Goal: Task Accomplishment & Management: Complete application form

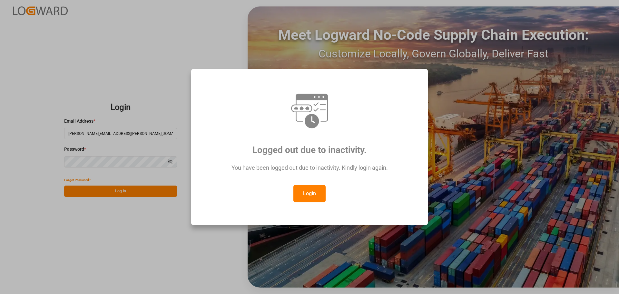
click at [310, 192] on button "Login" at bounding box center [310, 193] width 32 height 17
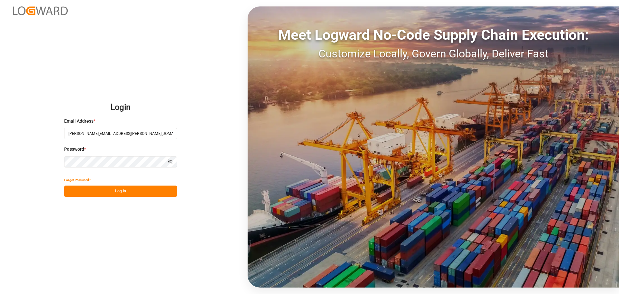
click at [118, 191] on button "Log In" at bounding box center [120, 190] width 113 height 11
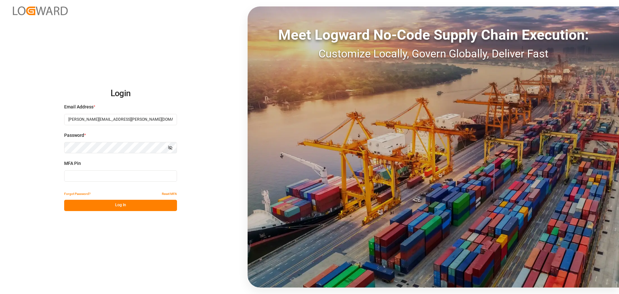
click at [93, 175] on input at bounding box center [120, 175] width 113 height 11
type input "601851"
click at [118, 209] on button "Log In" at bounding box center [120, 205] width 113 height 11
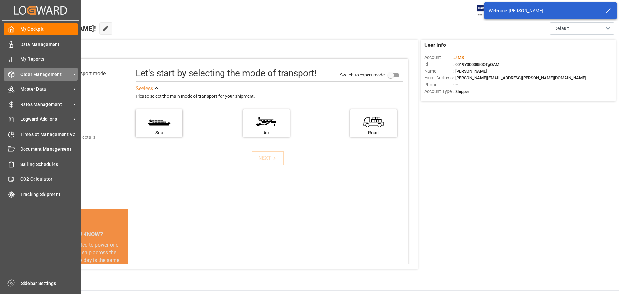
click at [53, 73] on span "Order Management" at bounding box center [45, 74] width 51 height 7
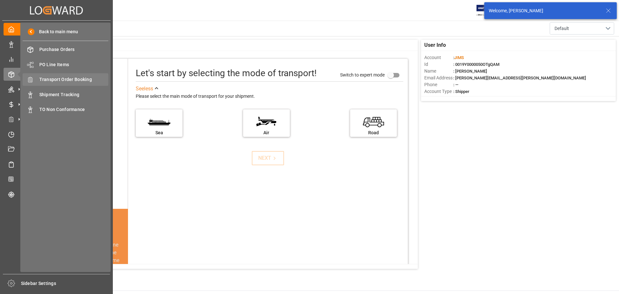
click at [81, 79] on span "Transport Order Booking" at bounding box center [73, 79] width 69 height 7
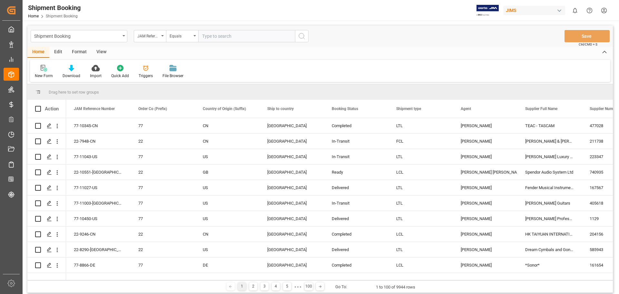
click at [43, 69] on icon at bounding box center [44, 68] width 6 height 6
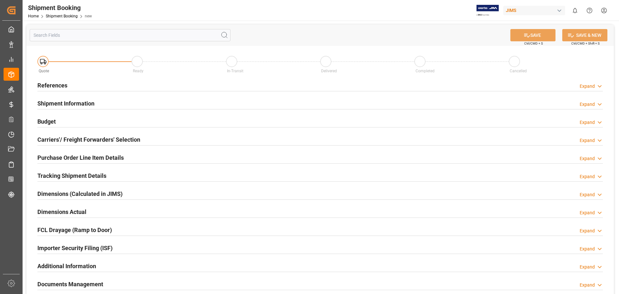
click at [51, 86] on h2 "References" at bounding box center [52, 85] width 30 height 9
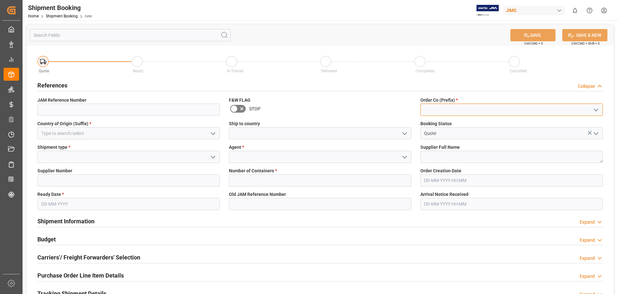
click at [440, 113] on input at bounding box center [512, 110] width 183 height 12
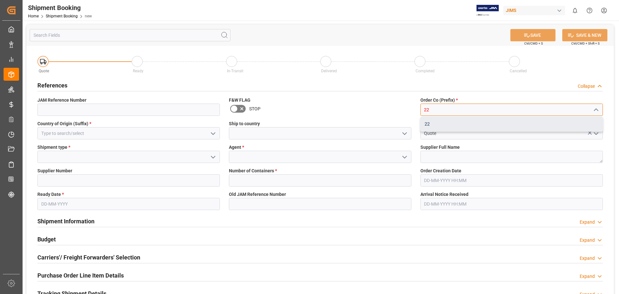
click at [442, 124] on div "22" at bounding box center [512, 124] width 182 height 15
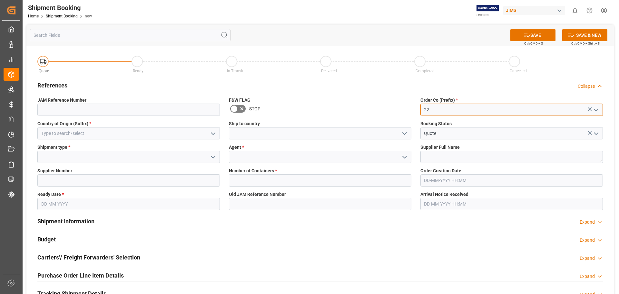
type input "22"
click at [64, 132] on input at bounding box center [128, 133] width 183 height 12
click at [214, 134] on icon "open menu" at bounding box center [213, 134] width 8 height 8
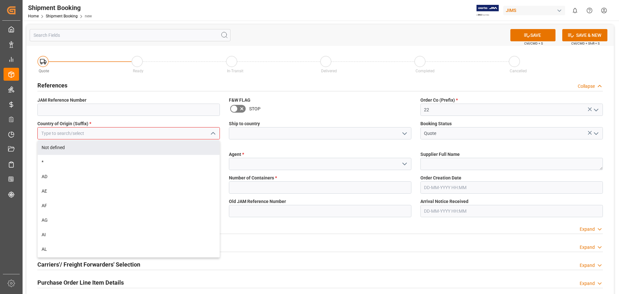
click at [80, 133] on input at bounding box center [128, 133] width 183 height 12
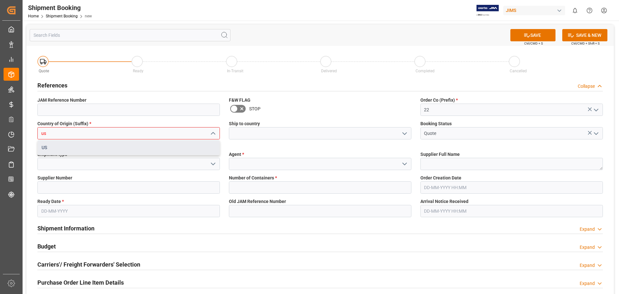
click at [74, 151] on div "US" at bounding box center [129, 147] width 182 height 15
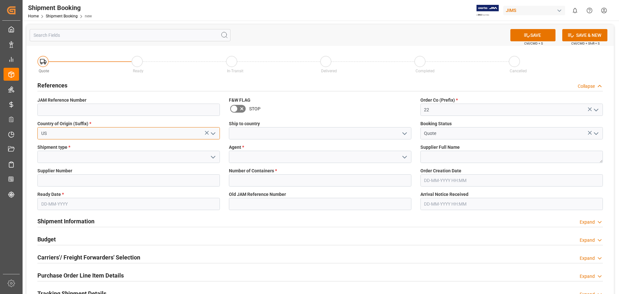
type input "US"
click at [260, 135] on input at bounding box center [320, 133] width 183 height 12
click at [407, 133] on icon "open menu" at bounding box center [405, 134] width 8 height 8
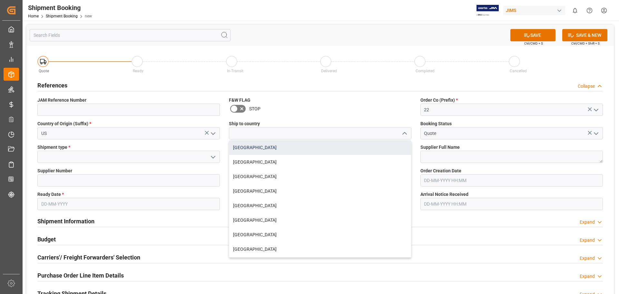
click at [253, 149] on div "[GEOGRAPHIC_DATA]" at bounding box center [320, 147] width 182 height 15
type input "[GEOGRAPHIC_DATA]"
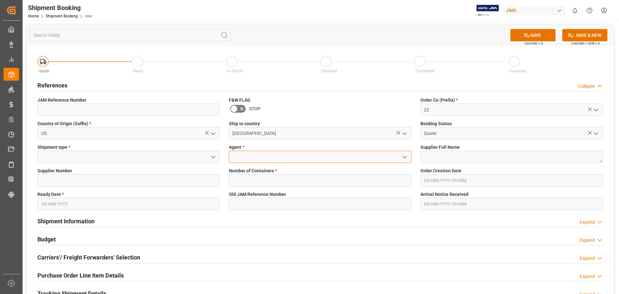
click at [251, 154] on input at bounding box center [320, 157] width 183 height 12
click at [403, 157] on icon "open menu" at bounding box center [405, 157] width 8 height 8
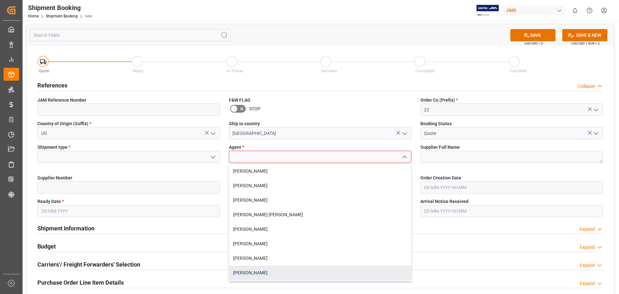
click at [252, 273] on div "[PERSON_NAME]" at bounding box center [320, 272] width 182 height 15
type input "[PERSON_NAME]"
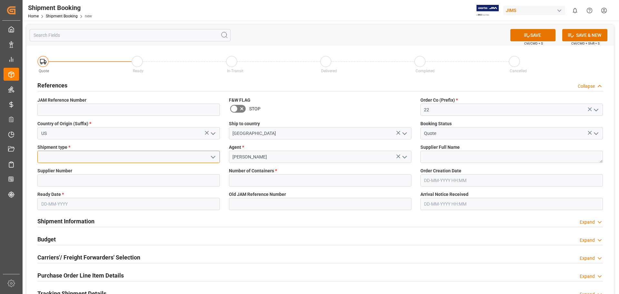
click at [142, 157] on input at bounding box center [128, 157] width 183 height 12
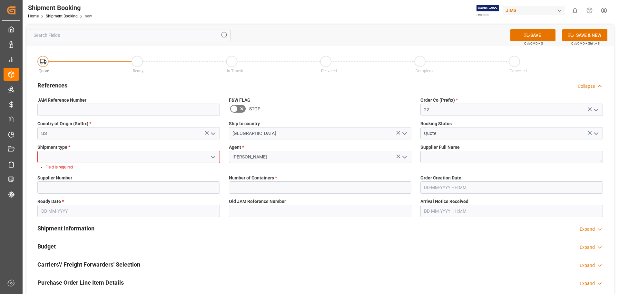
click at [215, 157] on icon "open menu" at bounding box center [213, 157] width 8 height 8
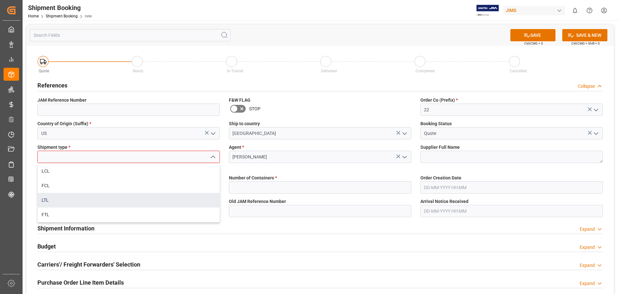
click at [160, 197] on div "LTL" at bounding box center [129, 200] width 182 height 15
type input "LTL"
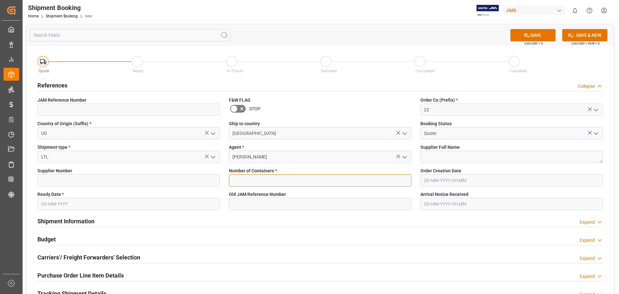
click at [253, 181] on input "text" at bounding box center [320, 180] width 183 height 12
type input "0"
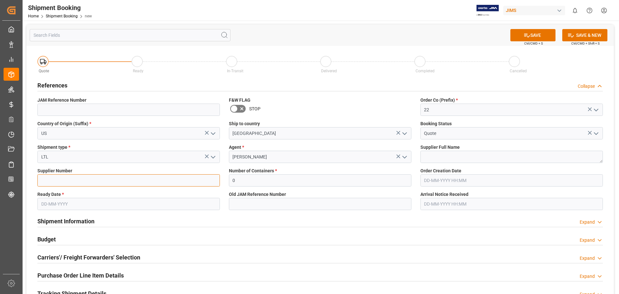
click at [56, 180] on input at bounding box center [128, 180] width 183 height 12
type input "518"
click at [55, 204] on input "text" at bounding box center [128, 204] width 183 height 12
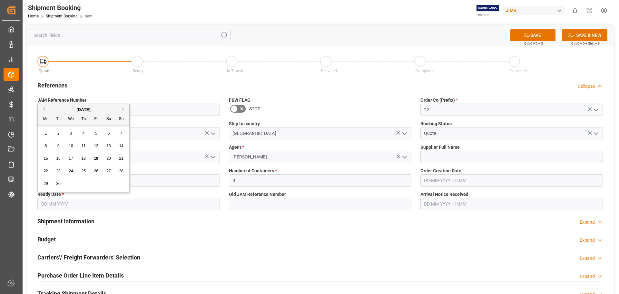
click at [97, 158] on span "19" at bounding box center [96, 158] width 4 height 5
type input "[DATE]"
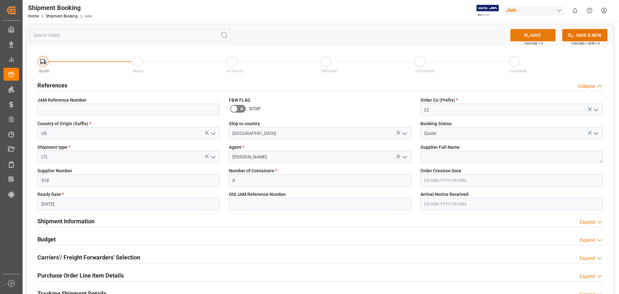
click at [536, 37] on button "SAVE" at bounding box center [533, 35] width 45 height 12
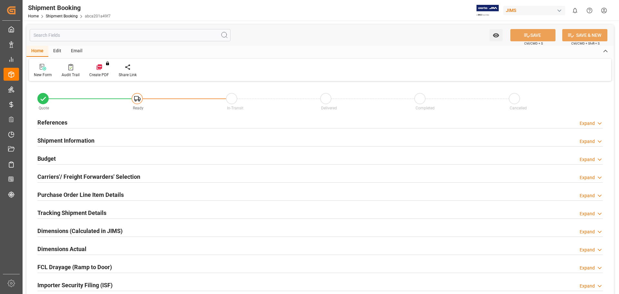
type input "0"
type input "[DATE]"
click at [52, 122] on h2 "References" at bounding box center [52, 122] width 30 height 9
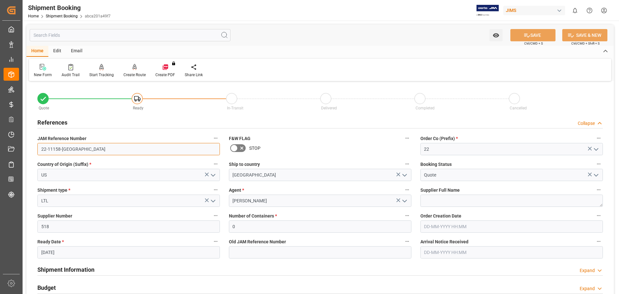
drag, startPoint x: 71, startPoint y: 148, endPoint x: 38, endPoint y: 120, distance: 43.3
click at [29, 148] on div "Quote Ready In-Transit Delivered Completed Cancelled References Collapse JAM Re…" at bounding box center [320, 283] width 588 height 401
click at [58, 15] on link "Shipment Booking" at bounding box center [62, 16] width 32 height 5
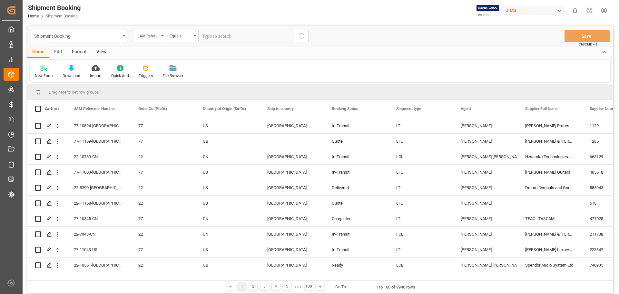
click at [45, 69] on icon at bounding box center [46, 70] width 4 height 4
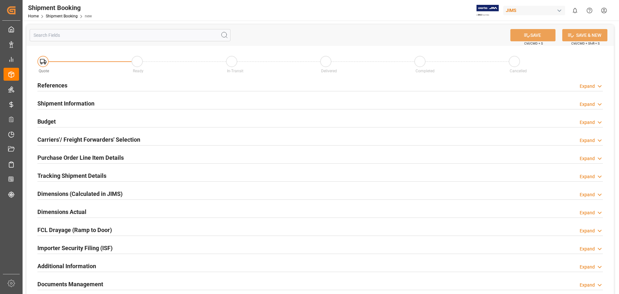
click at [66, 82] on h2 "References" at bounding box center [52, 85] width 30 height 9
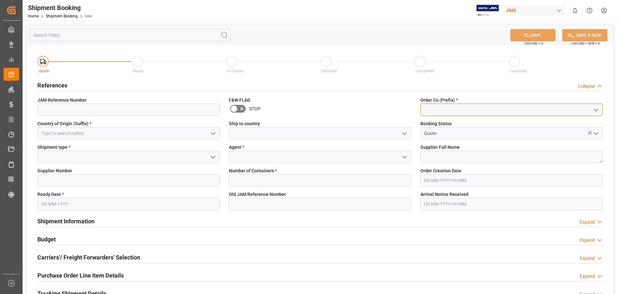
click at [445, 105] on input at bounding box center [512, 110] width 183 height 12
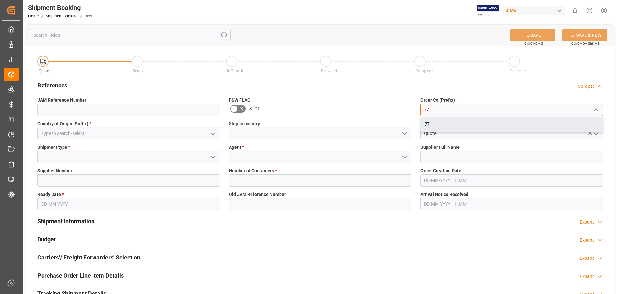
click at [431, 127] on div "77" at bounding box center [512, 124] width 182 height 15
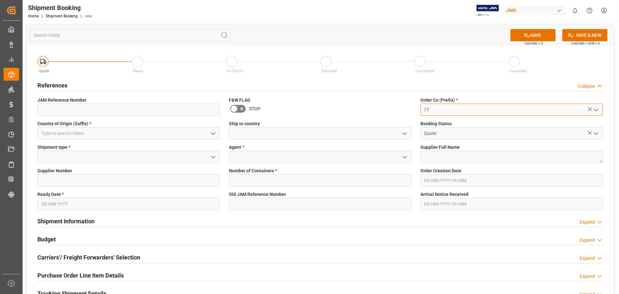
type input "77"
click at [246, 135] on input at bounding box center [320, 133] width 183 height 12
click at [402, 134] on icon "open menu" at bounding box center [405, 134] width 8 height 8
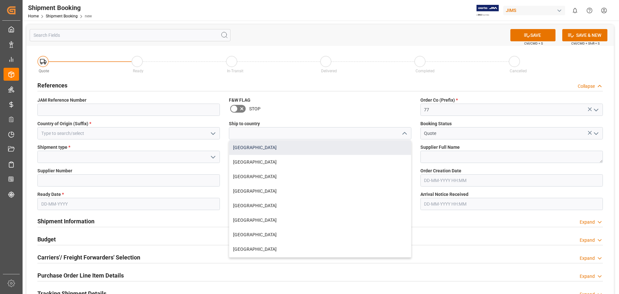
click at [349, 152] on div "[GEOGRAPHIC_DATA]" at bounding box center [320, 147] width 182 height 15
type input "[GEOGRAPHIC_DATA]"
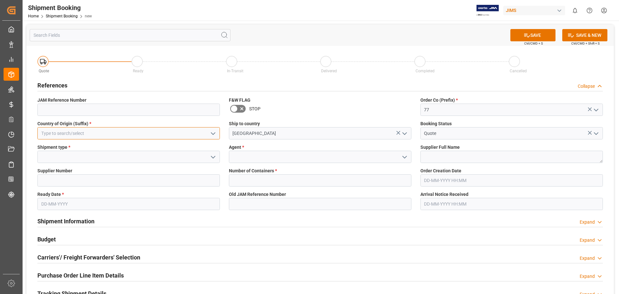
click at [57, 129] on input at bounding box center [128, 133] width 183 height 12
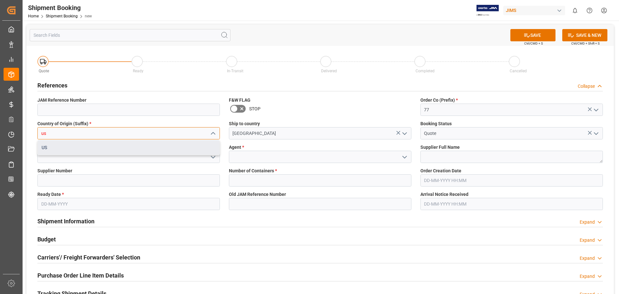
click at [58, 150] on div "US" at bounding box center [129, 147] width 182 height 15
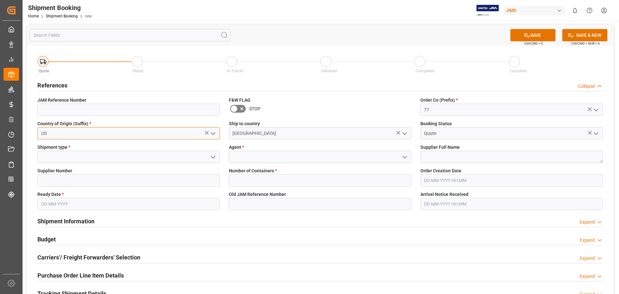
type input "US"
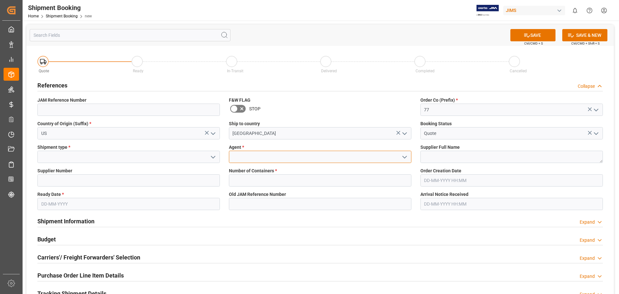
click at [253, 158] on input at bounding box center [320, 157] width 183 height 12
click at [401, 158] on icon "open menu" at bounding box center [405, 157] width 8 height 8
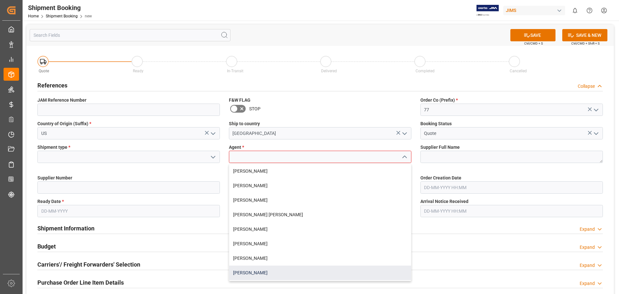
click at [296, 271] on div "[PERSON_NAME]" at bounding box center [320, 272] width 182 height 15
type input "[PERSON_NAME]"
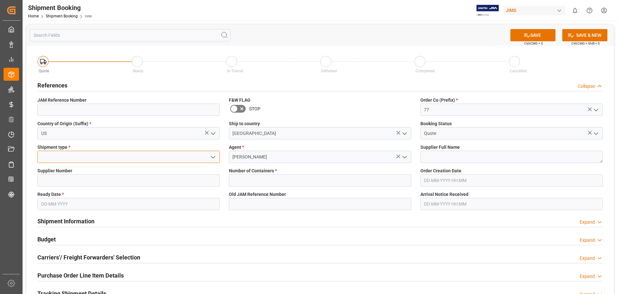
click at [63, 160] on input at bounding box center [128, 157] width 183 height 12
click at [211, 157] on icon "open menu" at bounding box center [213, 157] width 8 height 8
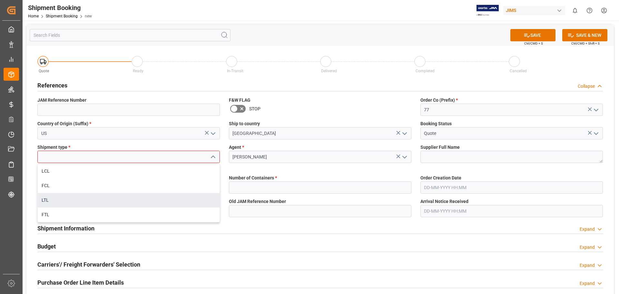
click at [151, 202] on div "LTL" at bounding box center [129, 200] width 182 height 15
type input "LTL"
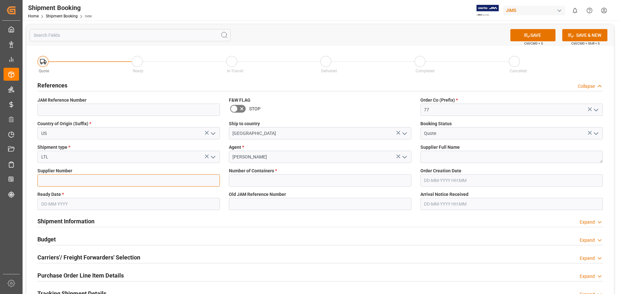
click at [72, 183] on input at bounding box center [128, 180] width 183 height 12
click at [53, 200] on input "text" at bounding box center [128, 204] width 183 height 12
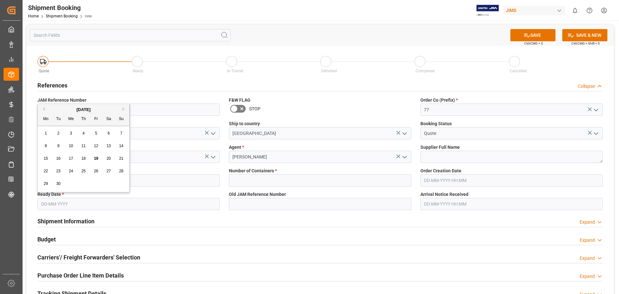
click at [70, 171] on span "24" at bounding box center [71, 171] width 4 height 5
type input "[DATE]"
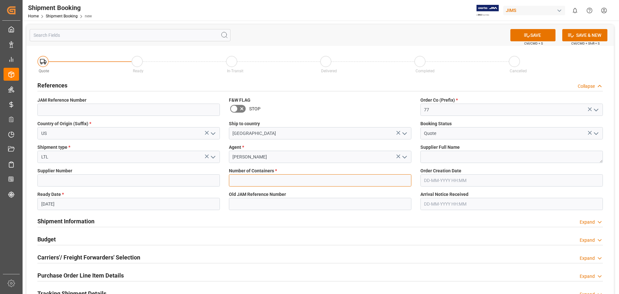
drag, startPoint x: 250, startPoint y: 177, endPoint x: 251, endPoint y: 174, distance: 3.5
click at [250, 177] on input "text" at bounding box center [320, 180] width 183 height 12
type input "0"
click at [532, 38] on button "SAVE" at bounding box center [533, 35] width 45 height 12
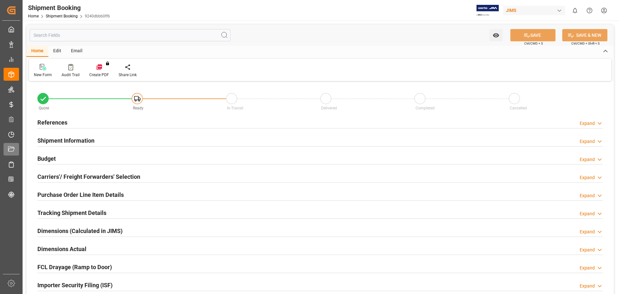
type input "0"
type input "[DATE]"
click at [60, 122] on h2 "References" at bounding box center [52, 122] width 30 height 9
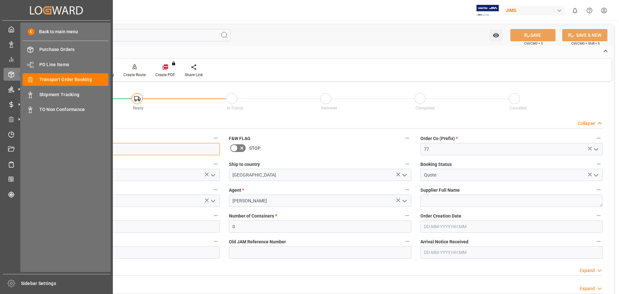
drag, startPoint x: 70, startPoint y: 149, endPoint x: 1, endPoint y: 142, distance: 68.8
click at [1, 143] on div "Created by potrace 1.15, written by Peter Selinger 2001-2017 Created by potrace…" at bounding box center [309, 147] width 619 height 294
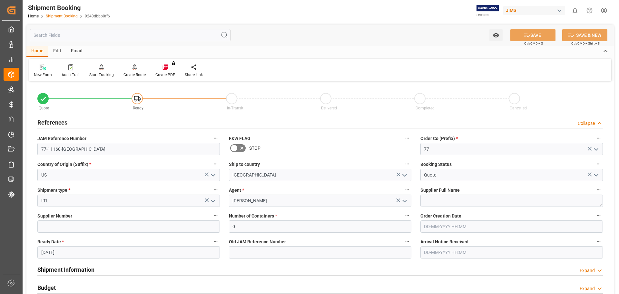
click at [63, 17] on link "Shipment Booking" at bounding box center [62, 16] width 32 height 5
